Goal: Task Accomplishment & Management: Complete application form

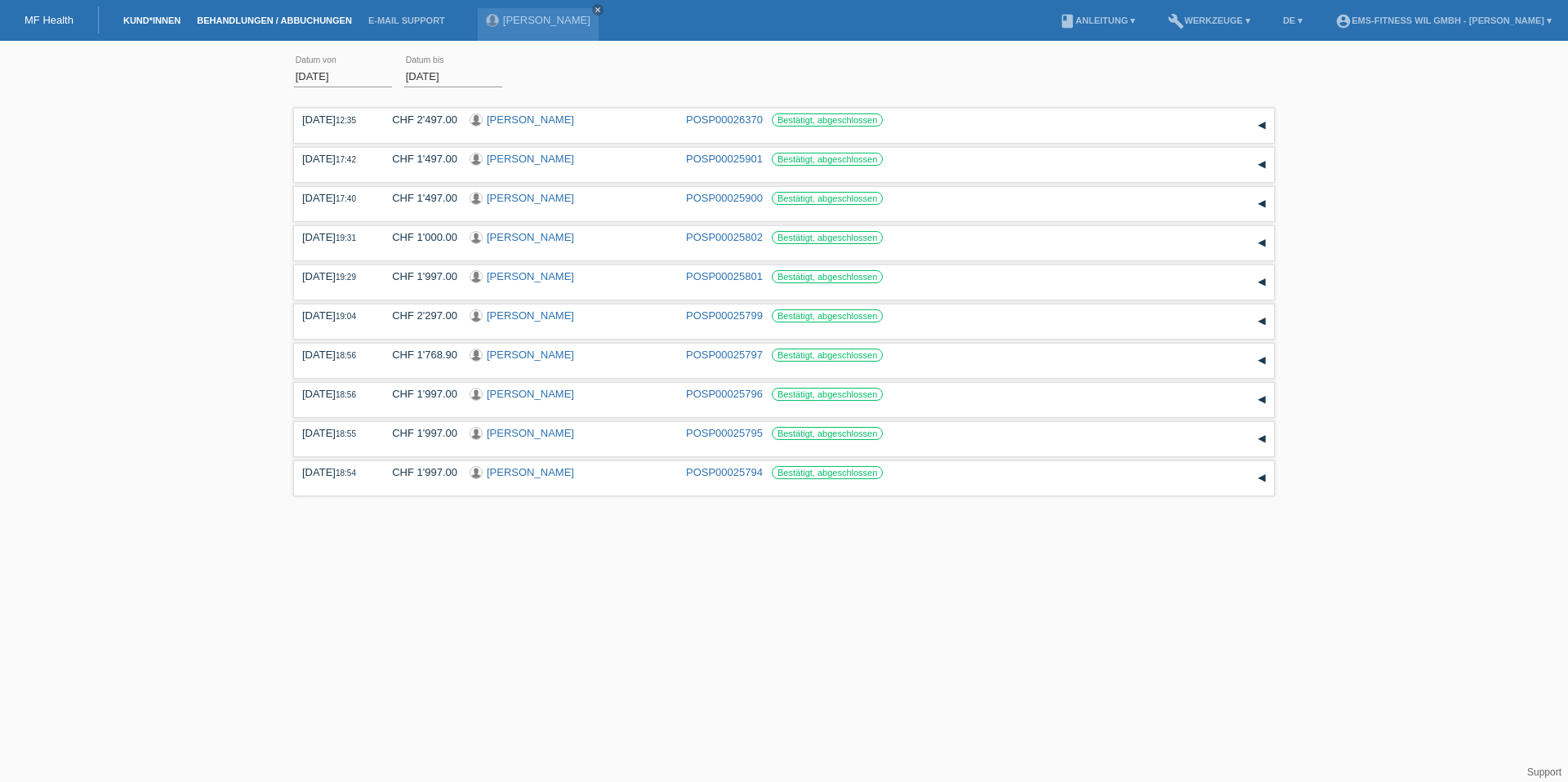
click at [144, 25] on li "Kund*innen" at bounding box center [152, 21] width 74 height 42
click at [58, 21] on link "MF Health" at bounding box center [49, 20] width 49 height 12
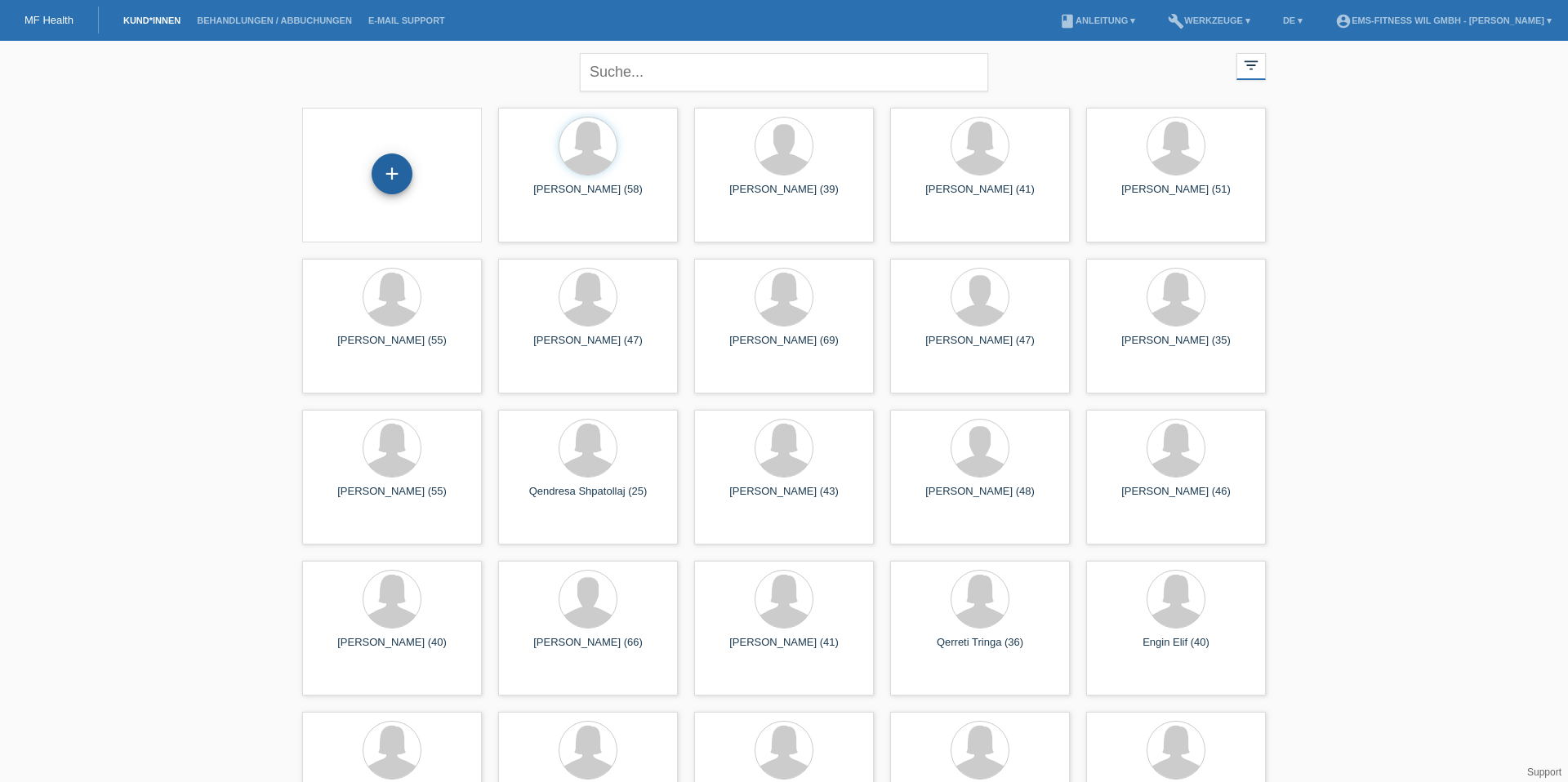
click at [392, 162] on div "+" at bounding box center [392, 173] width 41 height 41
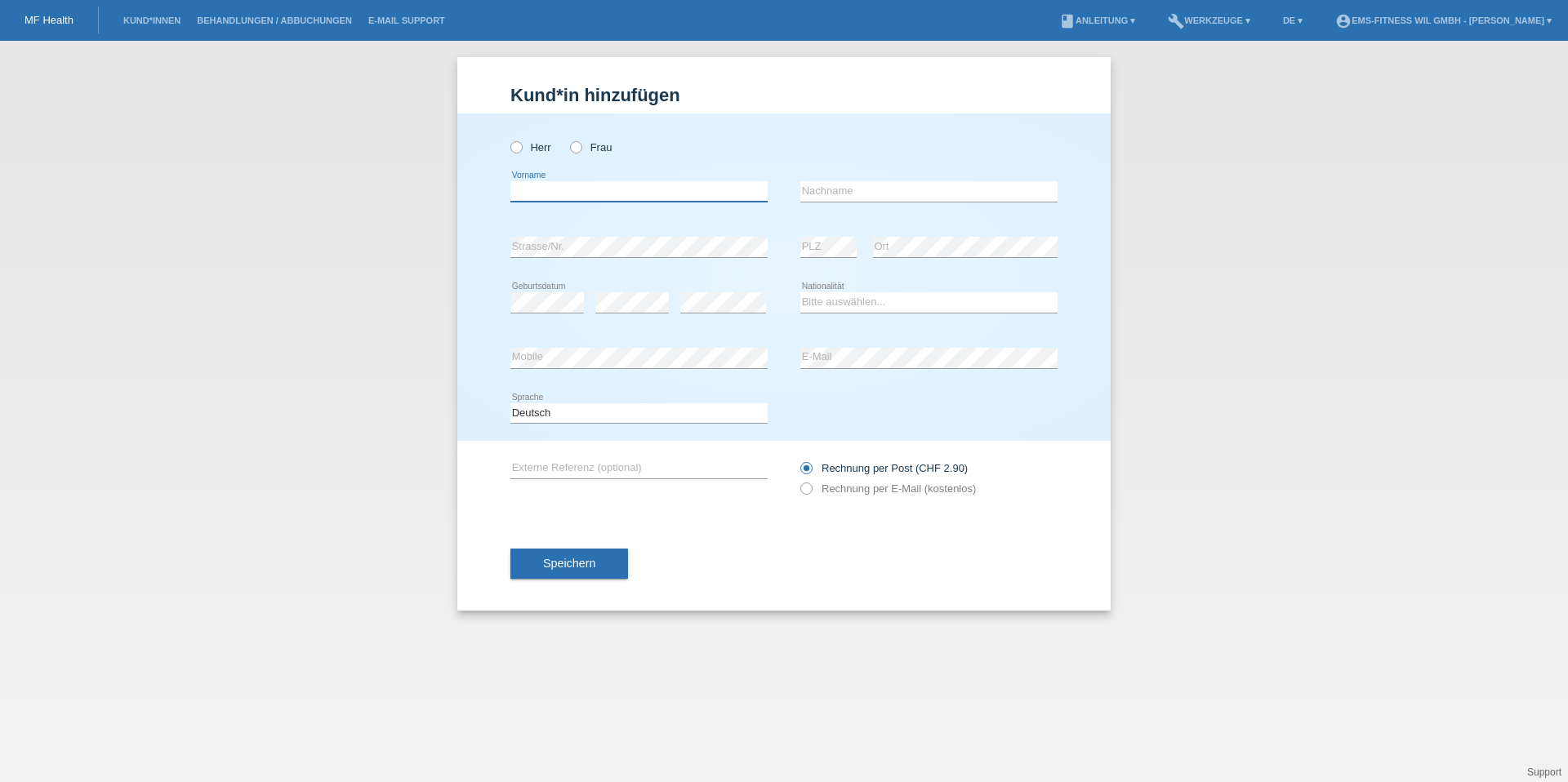
click at [561, 197] on input "text" at bounding box center [639, 192] width 258 height 21
type input "D"
type input "[PERSON_NAME]"
click at [836, 302] on select "Bitte auswählen... Schweiz Deutschland Liechtenstein Österreich ------------ Af…" at bounding box center [929, 302] width 258 height 20
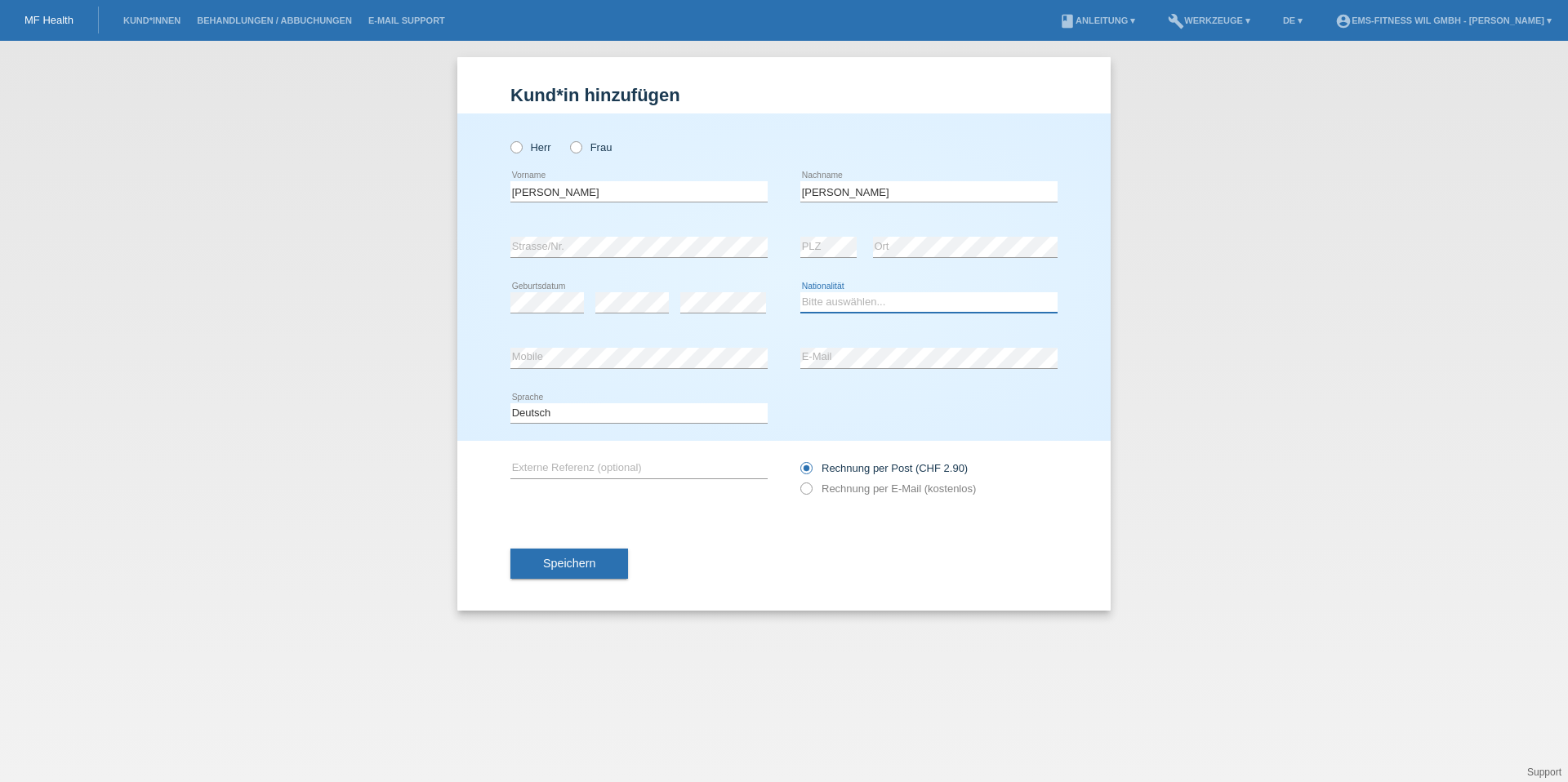
select select "CH"
click at [508, 139] on icon at bounding box center [508, 139] width 0 height 0
click at [511, 148] on input "Herr" at bounding box center [515, 146] width 10 height 10
radio input "true"
click at [573, 559] on span "Speichern" at bounding box center [569, 563] width 52 height 13
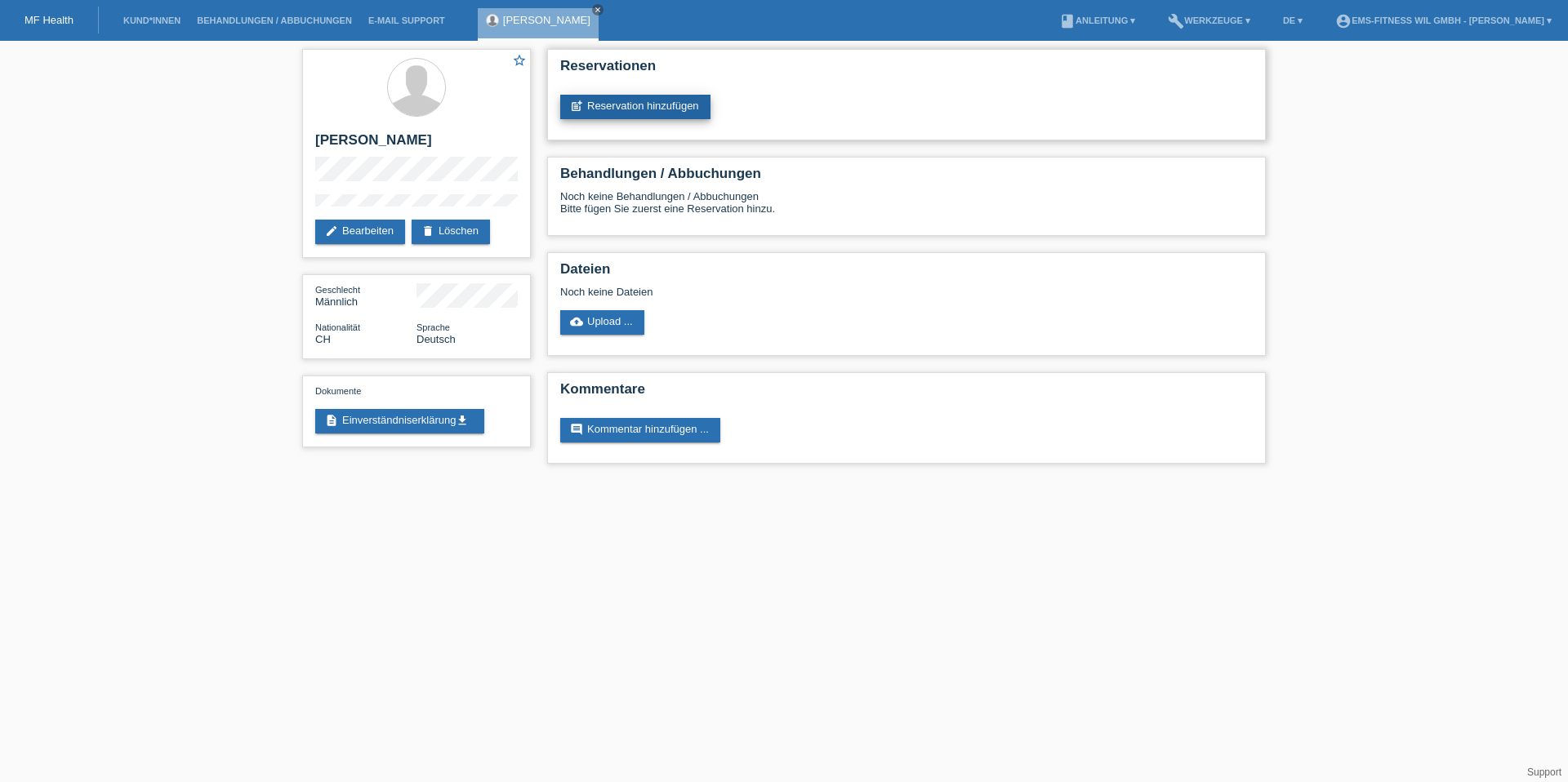
click at [651, 116] on link "post_add Reservation hinzufügen" at bounding box center [635, 107] width 151 height 25
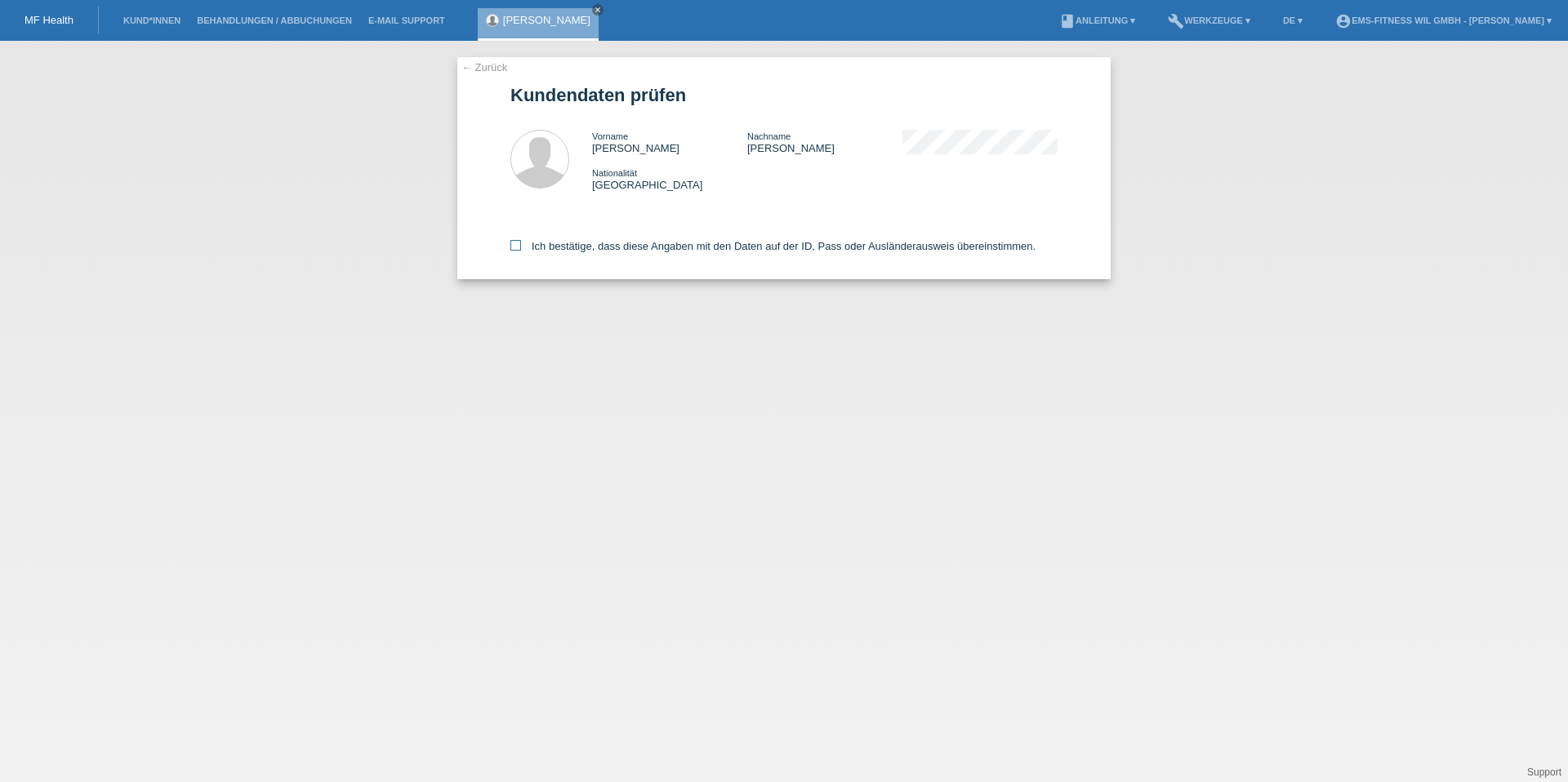
click at [513, 242] on icon at bounding box center [515, 245] width 10 height 10
click at [513, 242] on input "Ich bestätige, dass diese Angaben mit den Daten auf der ID, Pass oder Ausländer…" at bounding box center [515, 245] width 10 height 10
checkbox input "true"
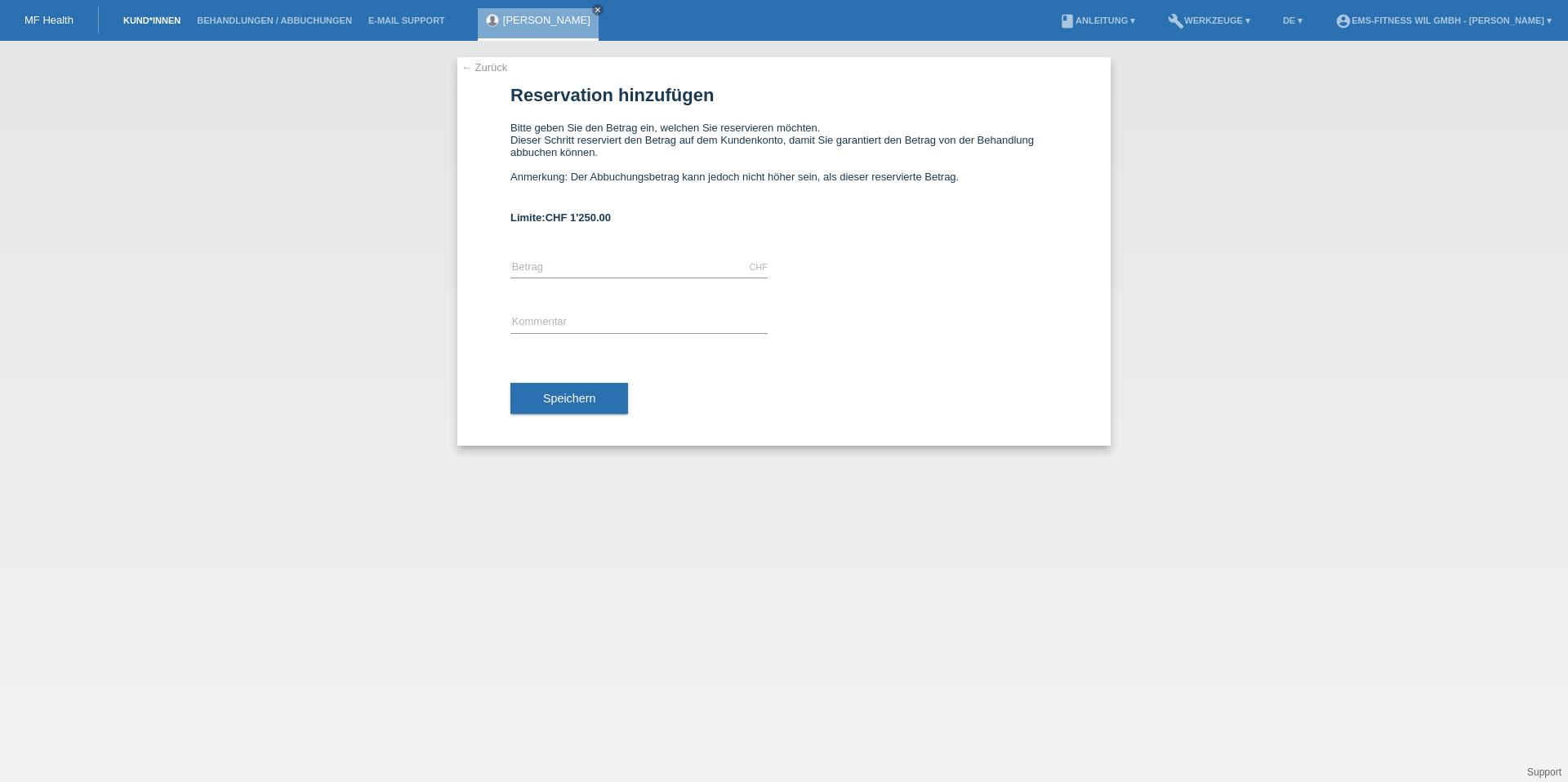
click at [136, 22] on link "Kund*innen" at bounding box center [152, 20] width 74 height 9
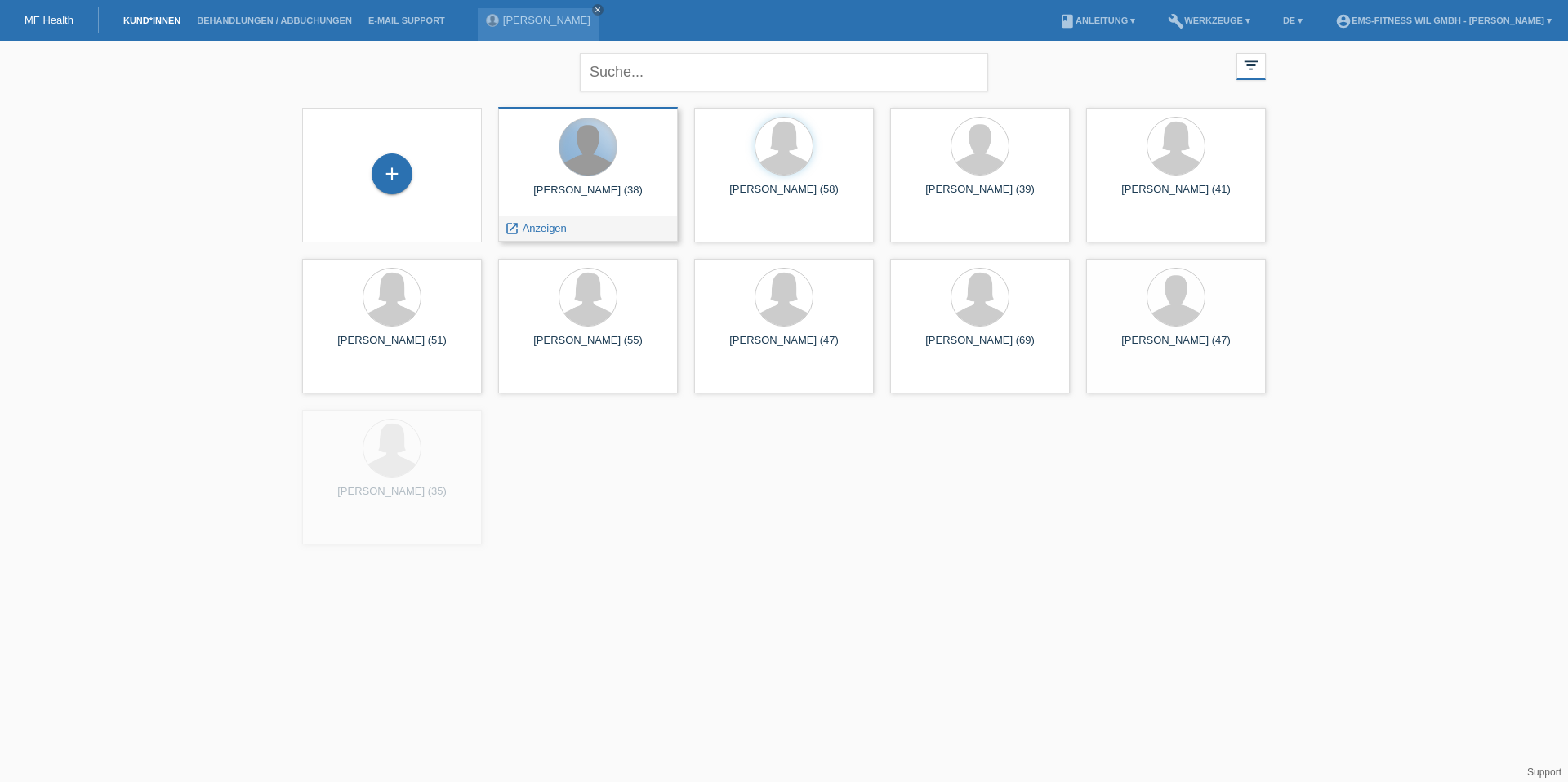
click at [568, 163] on div at bounding box center [588, 147] width 57 height 57
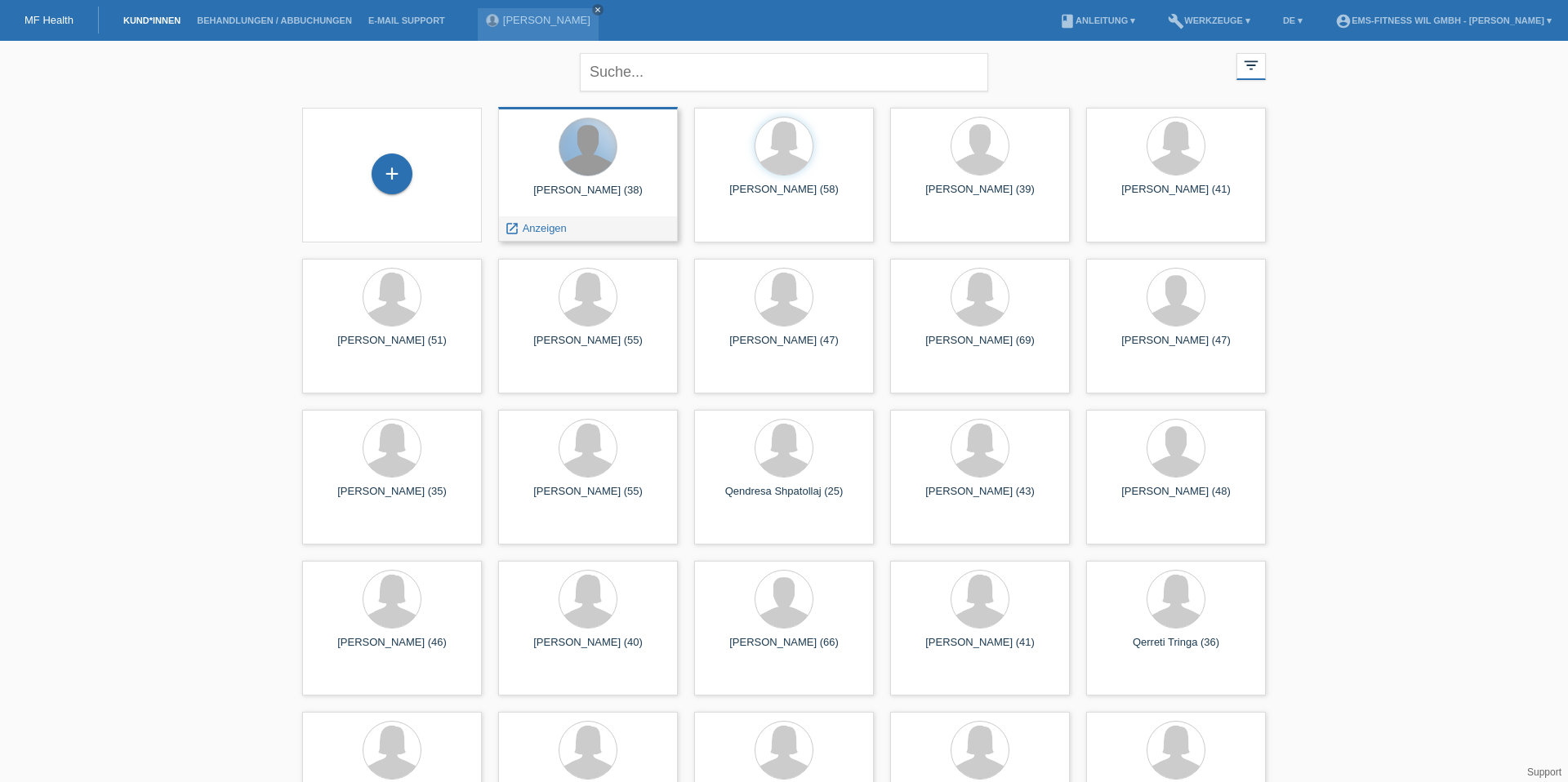
click at [586, 168] on div at bounding box center [588, 147] width 57 height 57
click at [550, 240] on div "launch Anzeigen" at bounding box center [536, 229] width 74 height 25
click at [553, 235] on div "launch Anzeigen" at bounding box center [536, 229] width 74 height 25
click at [539, 229] on span "Anzeigen" at bounding box center [544, 228] width 45 height 12
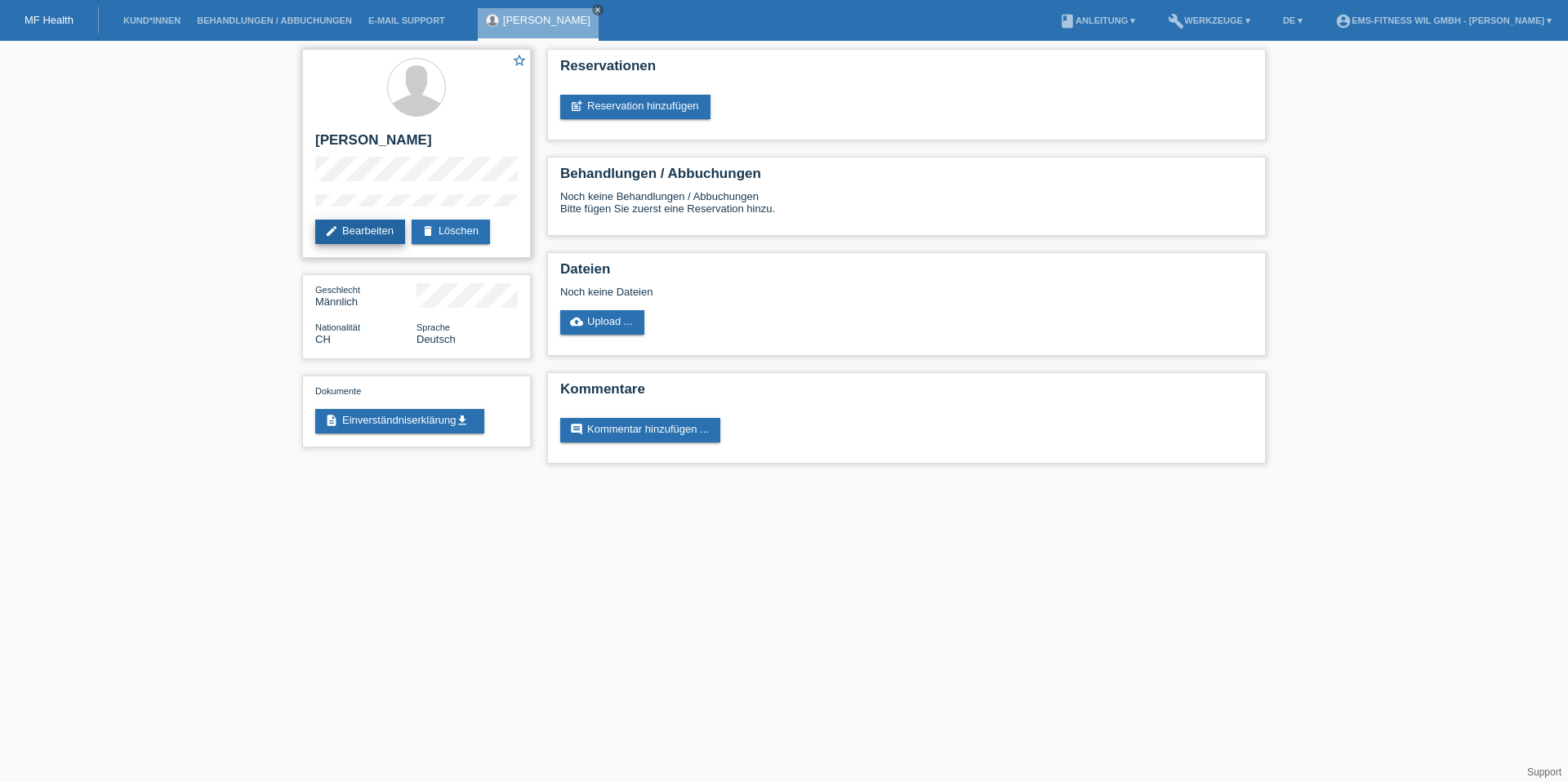
click at [376, 234] on link "edit Bearbeiten" at bounding box center [360, 232] width 90 height 25
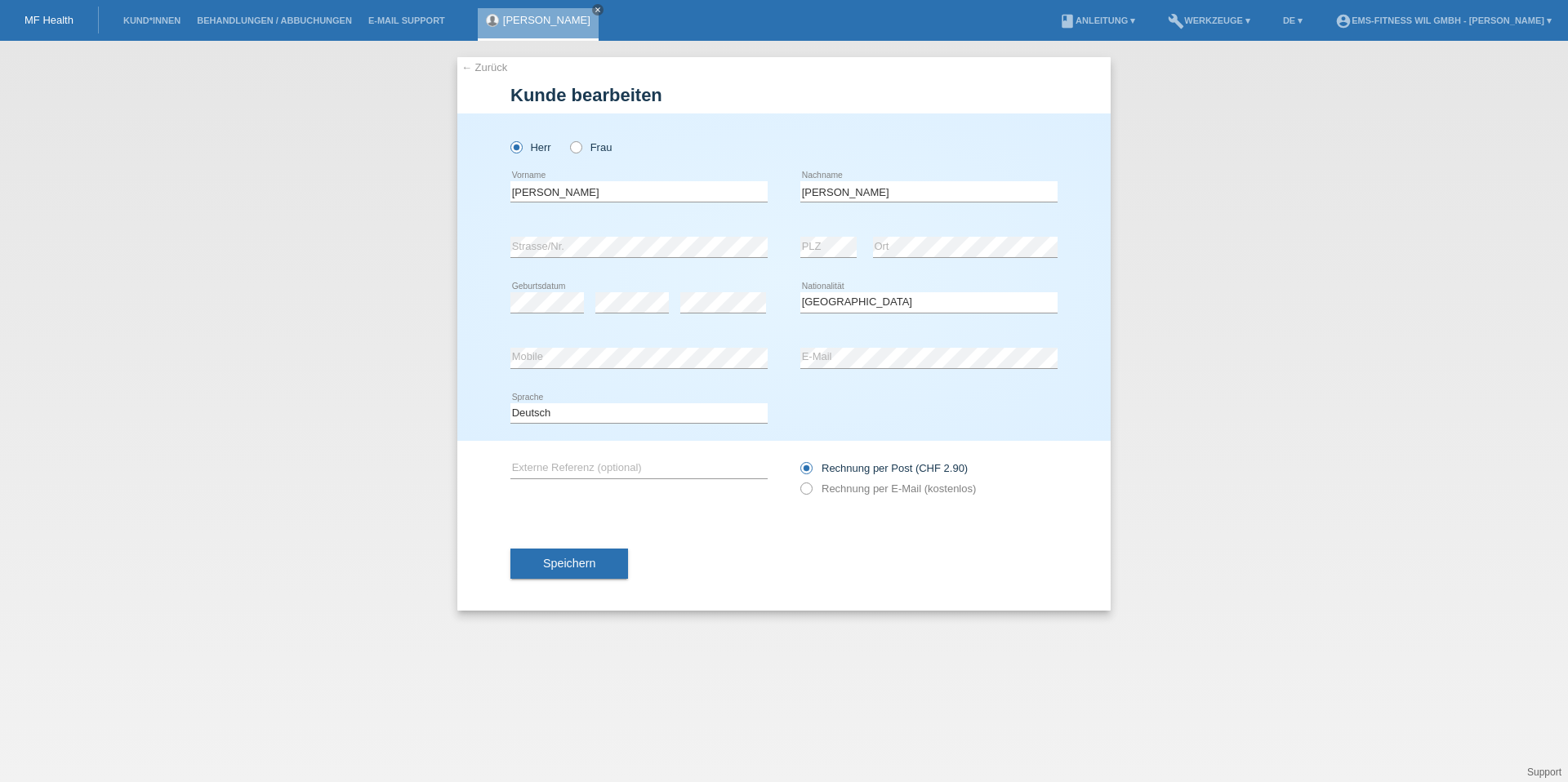
select select "CH"
click at [1468, 23] on link "account_circle EMS-Fitness Wil GmbH - Artin Murati ▾" at bounding box center [1444, 20] width 233 height 9
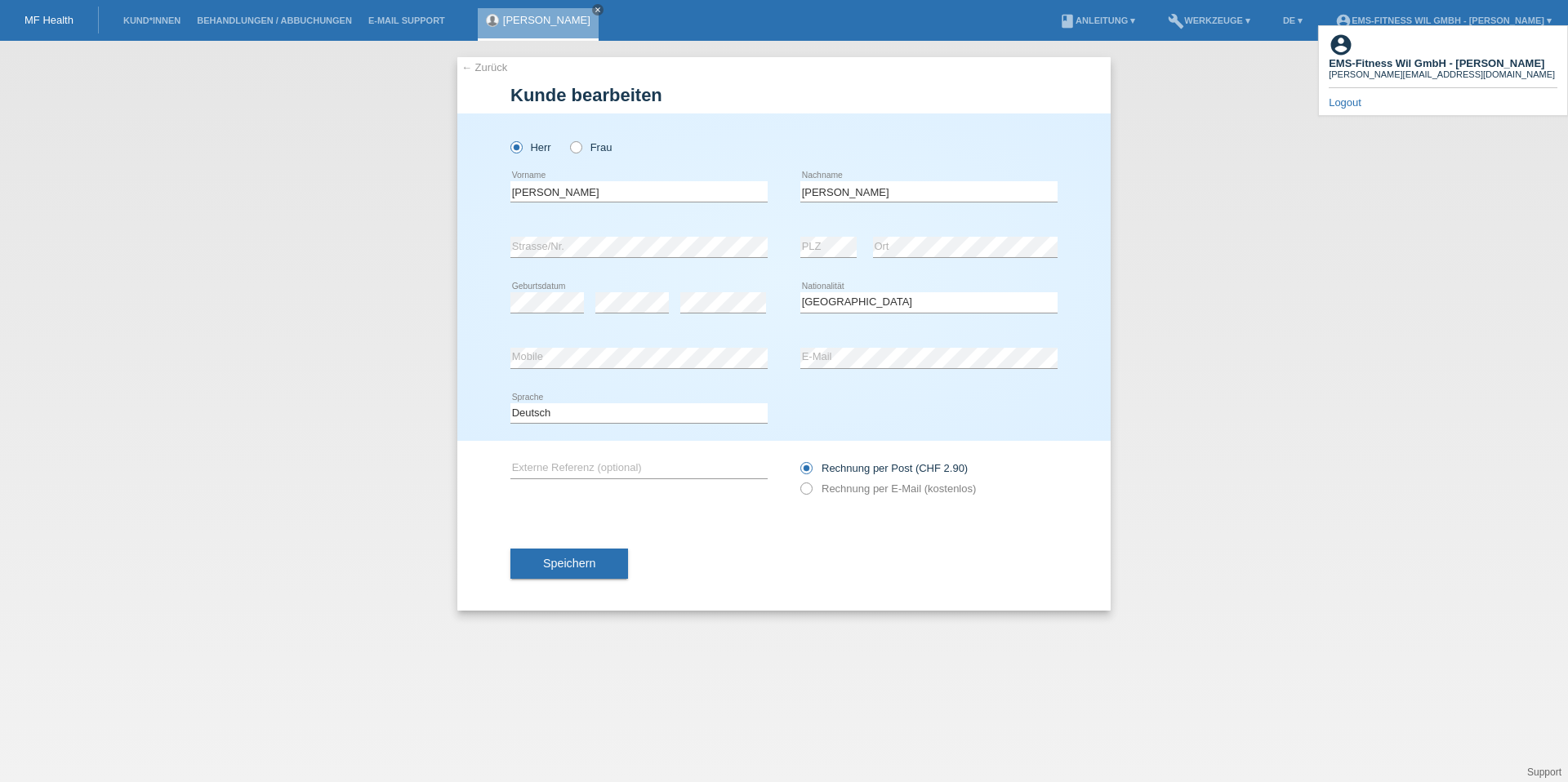
click at [1329, 97] on link "Logout" at bounding box center [1345, 102] width 33 height 12
